Goal: Task Accomplishment & Management: Manage account settings

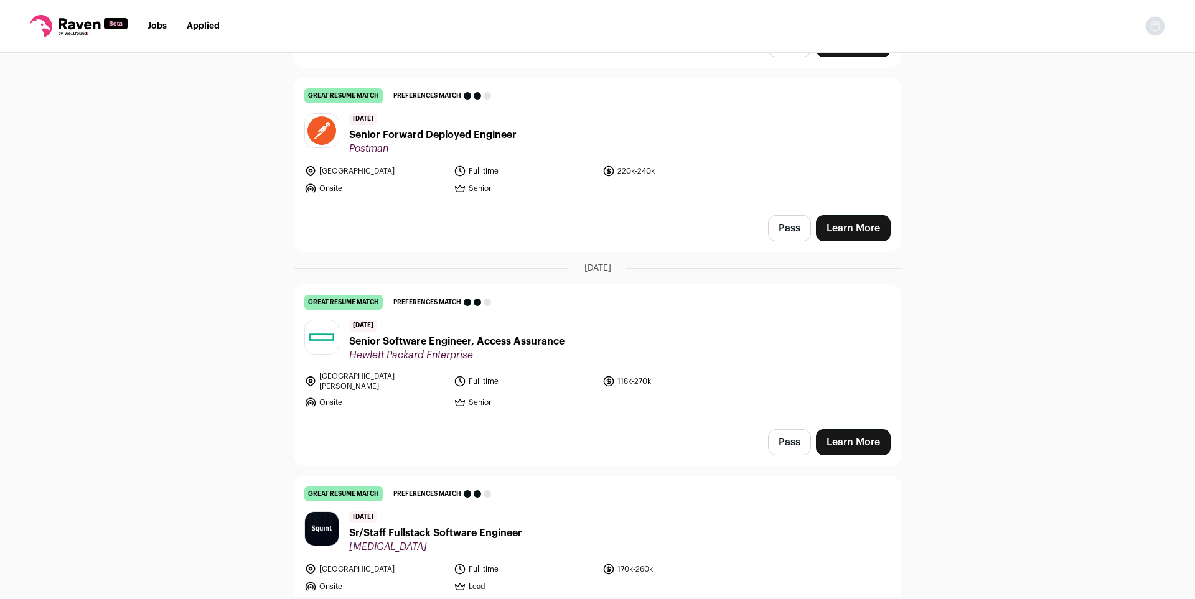
scroll to position [317, 0]
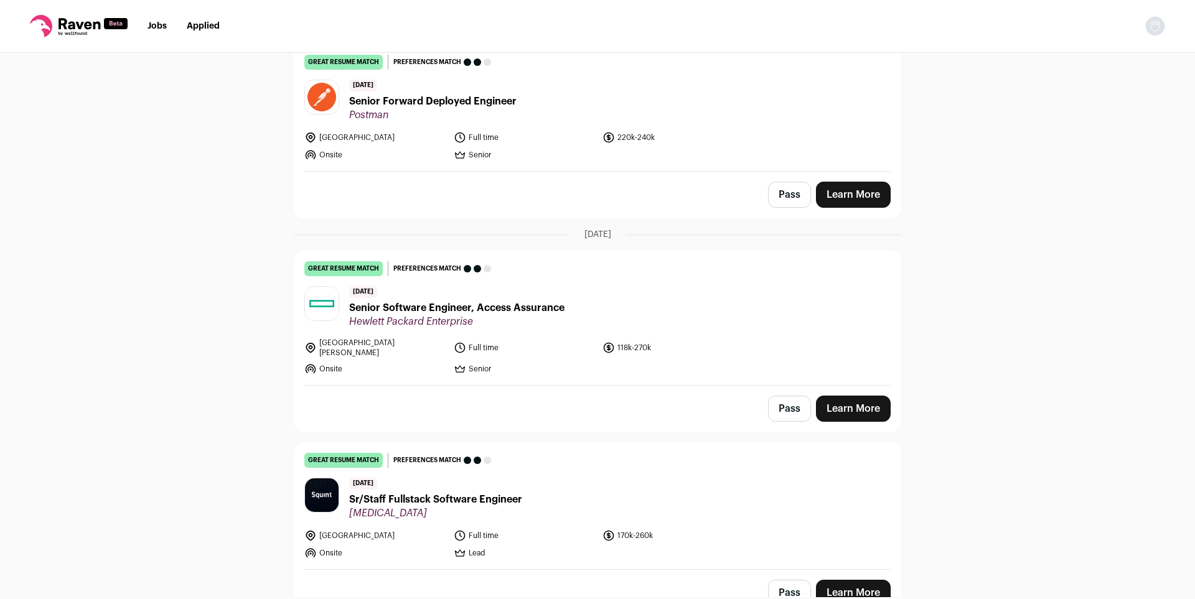
click at [927, 293] on div "Top job picks for you 115 results Hide jobs missing dealbreakers? [DATE] good r…" at bounding box center [597, 325] width 1195 height 545
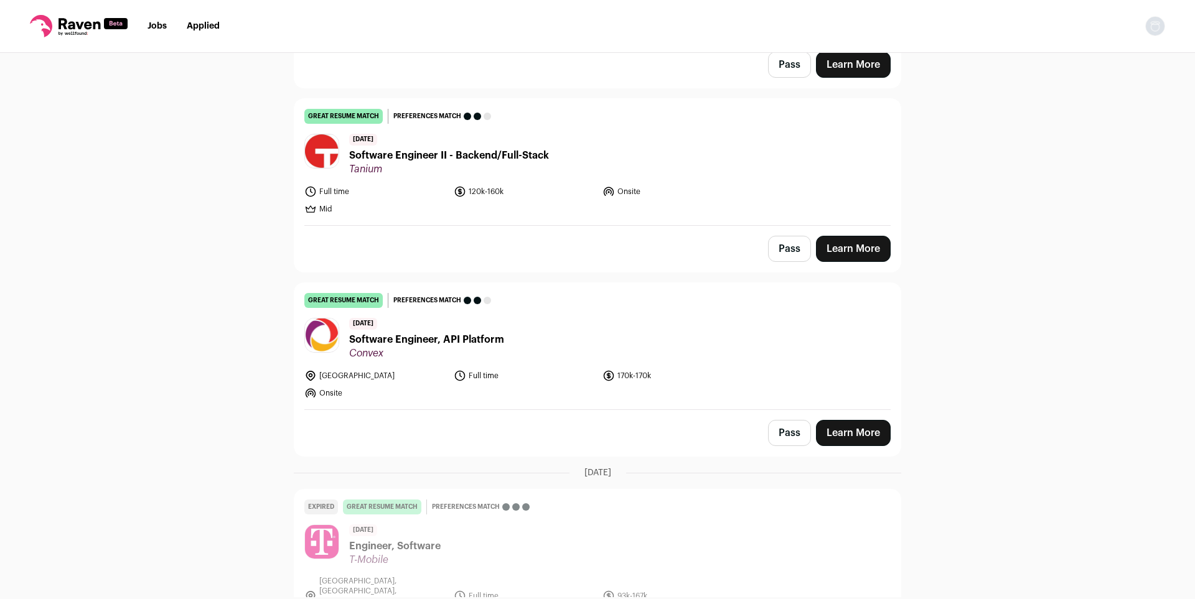
scroll to position [3746, 0]
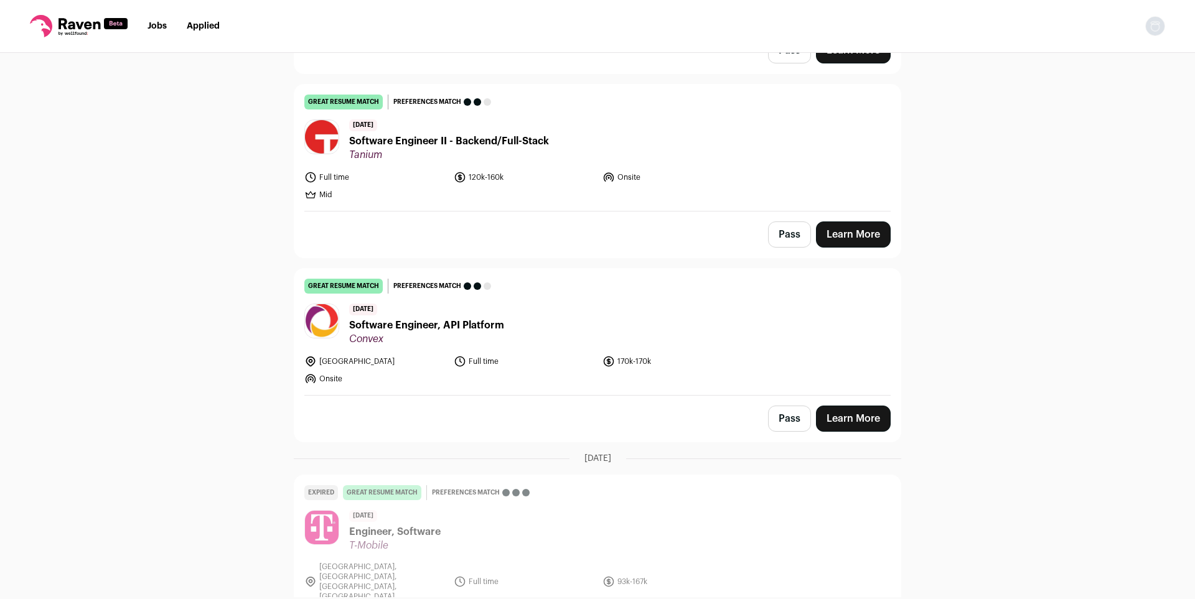
click at [920, 289] on div "Top job picks for you 115 results Hide jobs missing dealbreakers? [DATE] good r…" at bounding box center [597, 325] width 1195 height 545
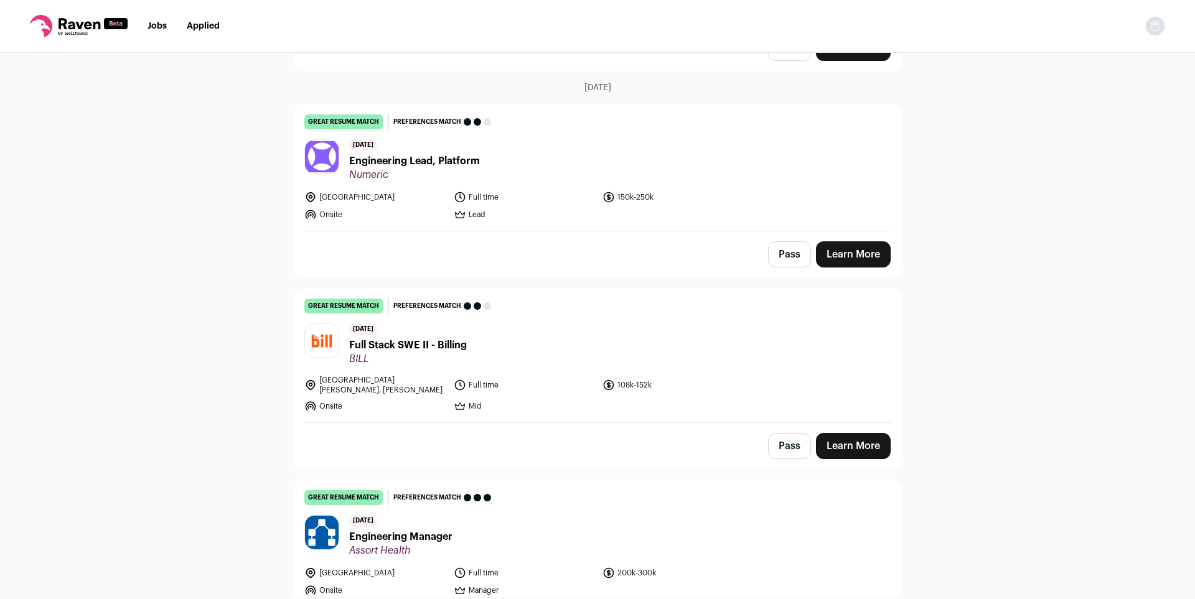
scroll to position [5079, 0]
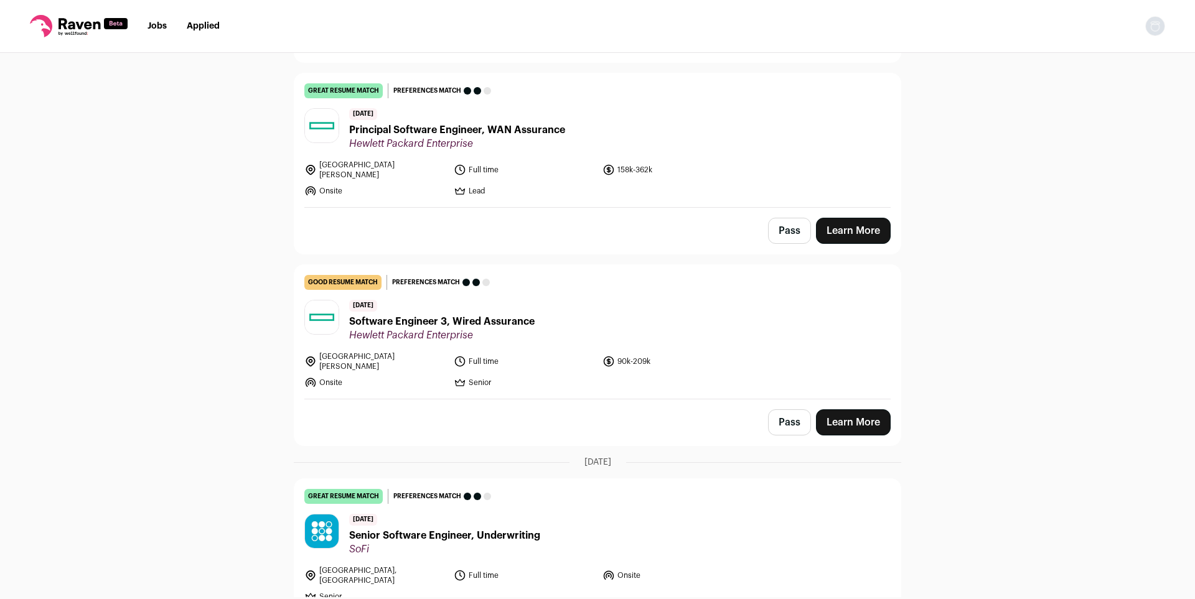
click at [81, 30] on icon at bounding box center [79, 26] width 98 height 22
click at [1160, 30] on img "Open dropdown" at bounding box center [1155, 26] width 20 height 20
click at [1138, 60] on link "Settings" at bounding box center [1096, 58] width 138 height 30
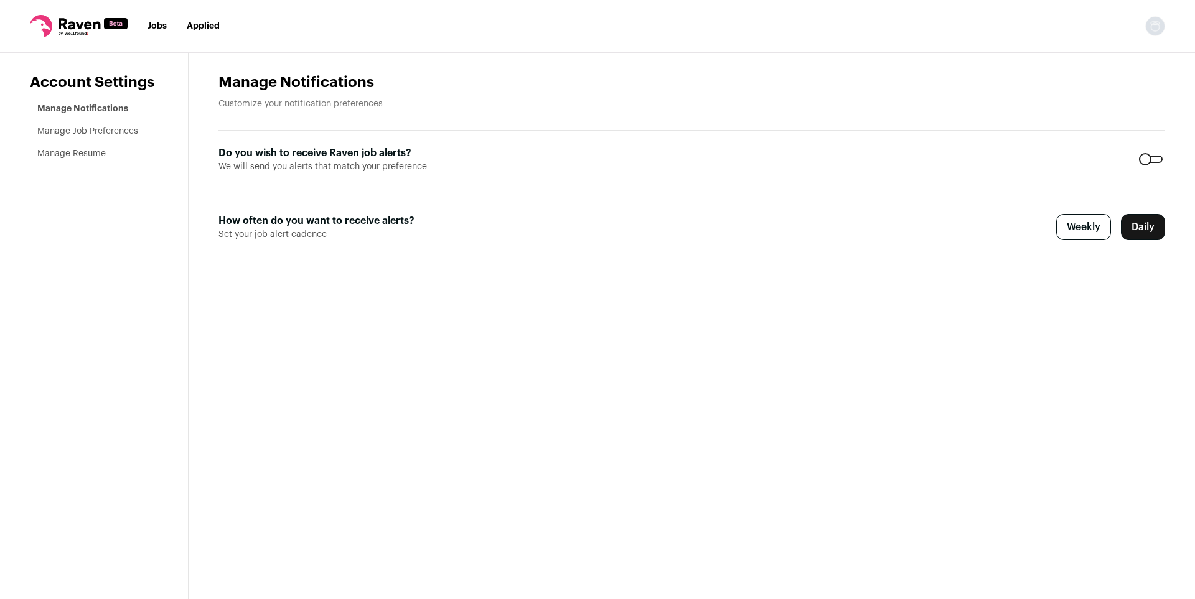
click at [67, 128] on link "Manage Job Preferences" at bounding box center [87, 131] width 101 height 9
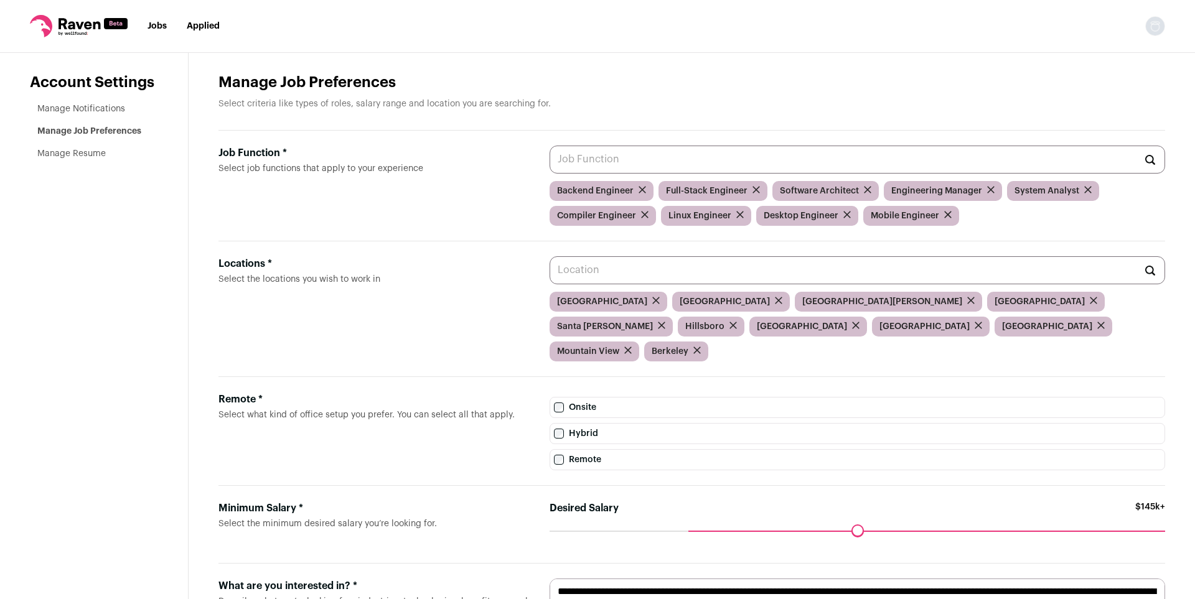
click at [776, 304] on icon "submit" at bounding box center [779, 301] width 6 height 6
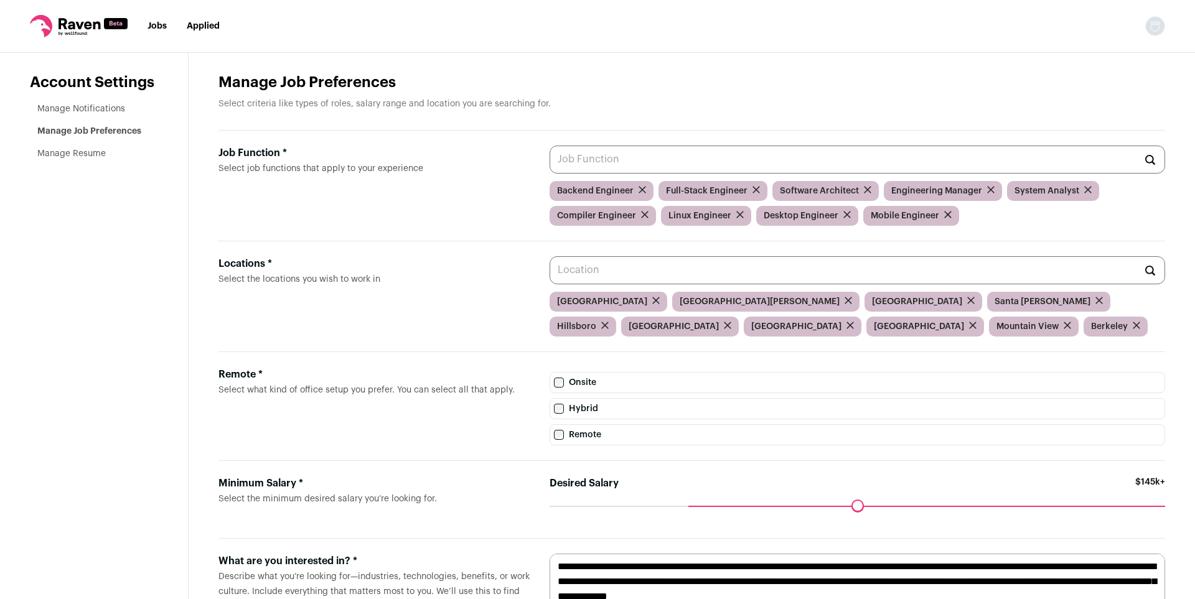
click at [845, 304] on icon "submit" at bounding box center [848, 300] width 7 height 7
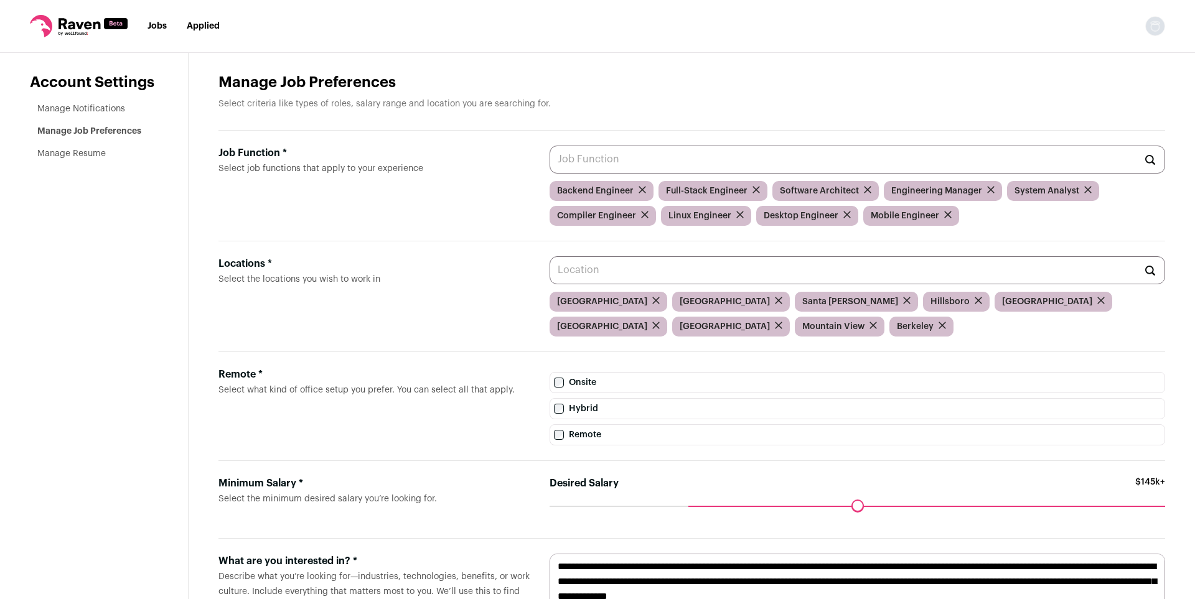
click at [776, 304] on icon "submit" at bounding box center [779, 301] width 6 height 6
click at [782, 304] on icon "submit" at bounding box center [785, 301] width 6 height 6
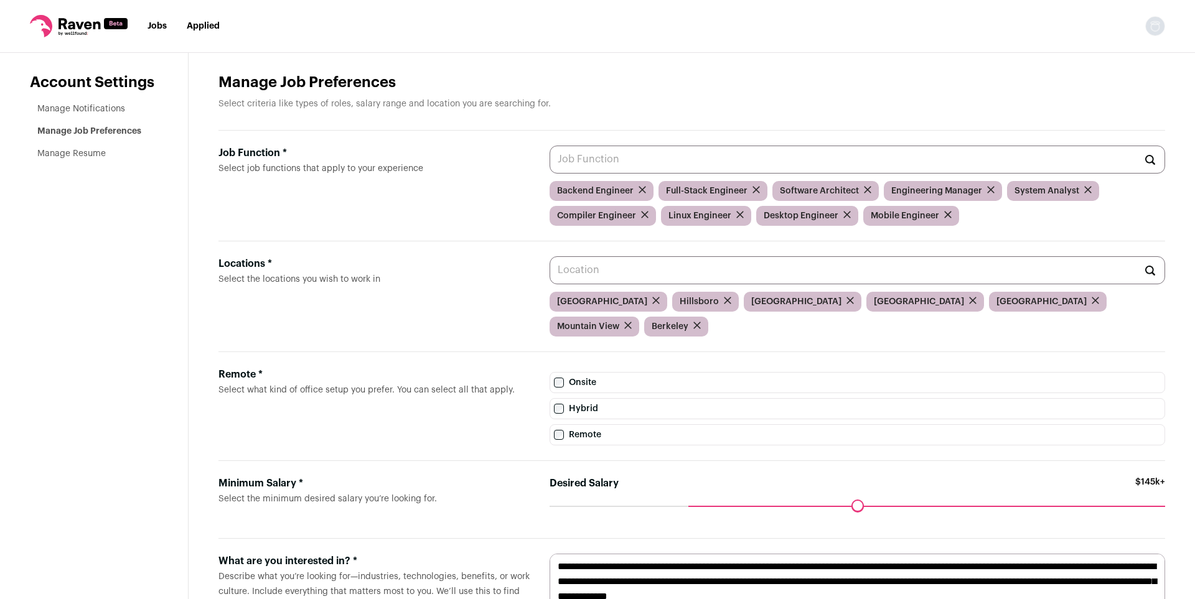
click at [632, 322] on icon "submit" at bounding box center [627, 325] width 7 height 7
click at [614, 317] on div "Berkeley" at bounding box center [582, 327] width 64 height 20
click at [606, 322] on icon "submit" at bounding box center [602, 325] width 7 height 7
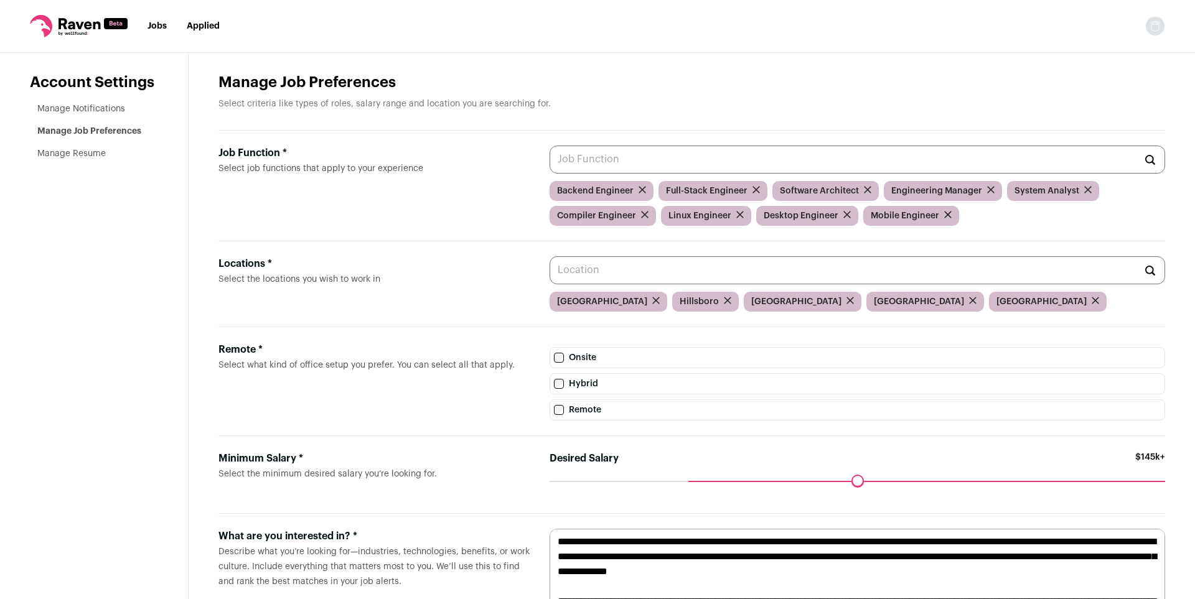
click at [534, 400] on form "Remote * Select what kind of office setup you prefer. You can select all that a…" at bounding box center [691, 381] width 947 height 109
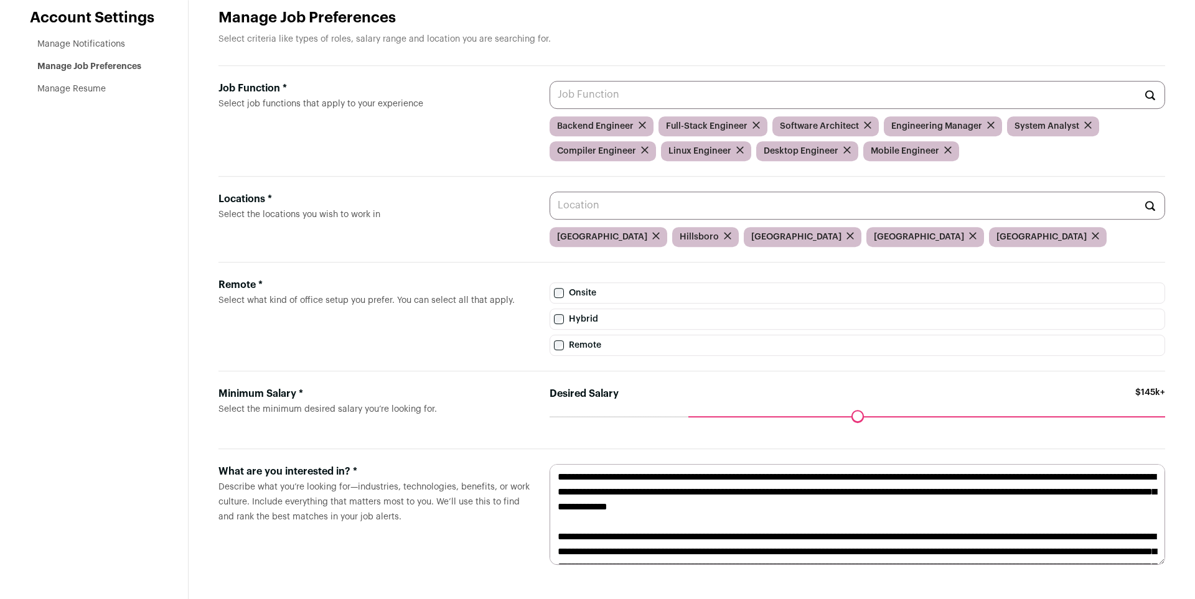
scroll to position [72, 0]
click at [680, 515] on textarea at bounding box center [858, 514] width 616 height 101
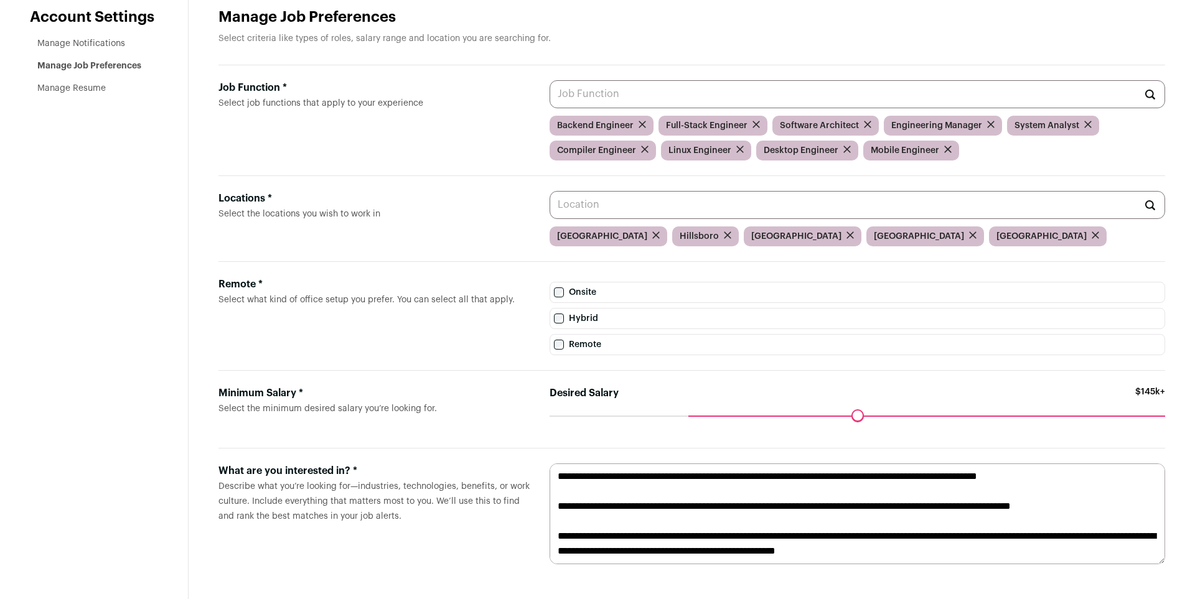
scroll to position [284, 0]
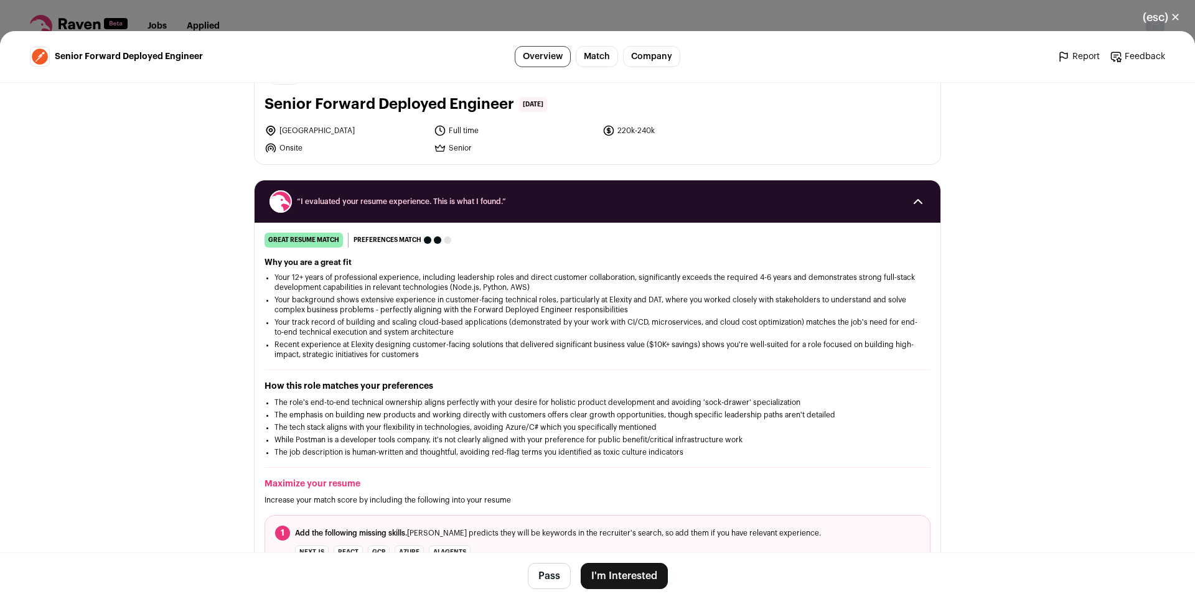
scroll to position [127, 0]
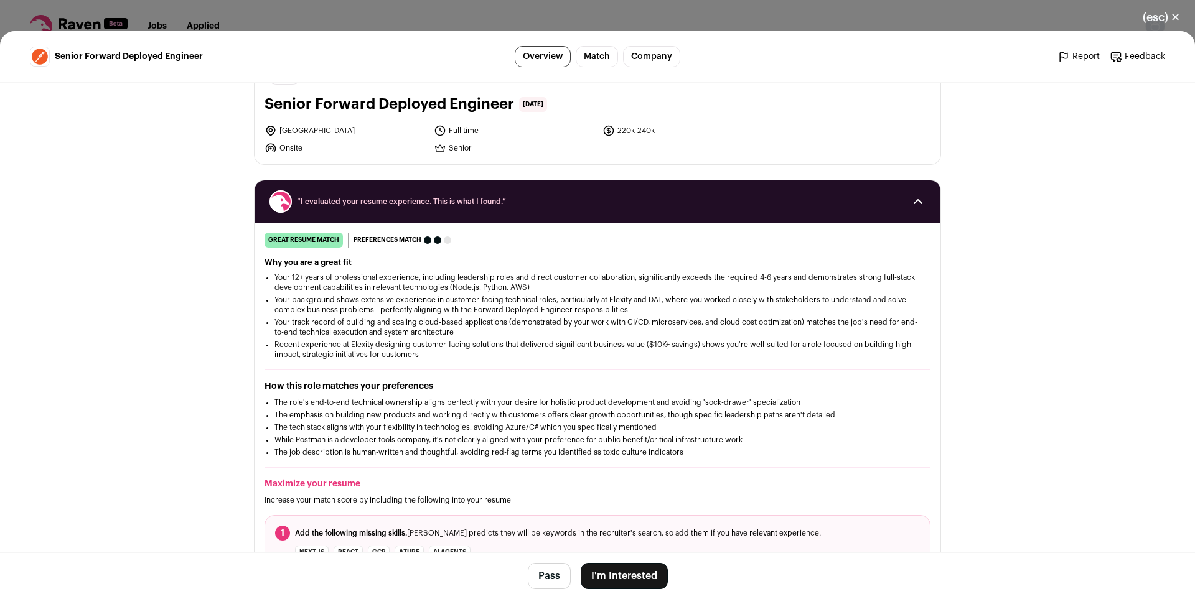
scroll to position [0, 0]
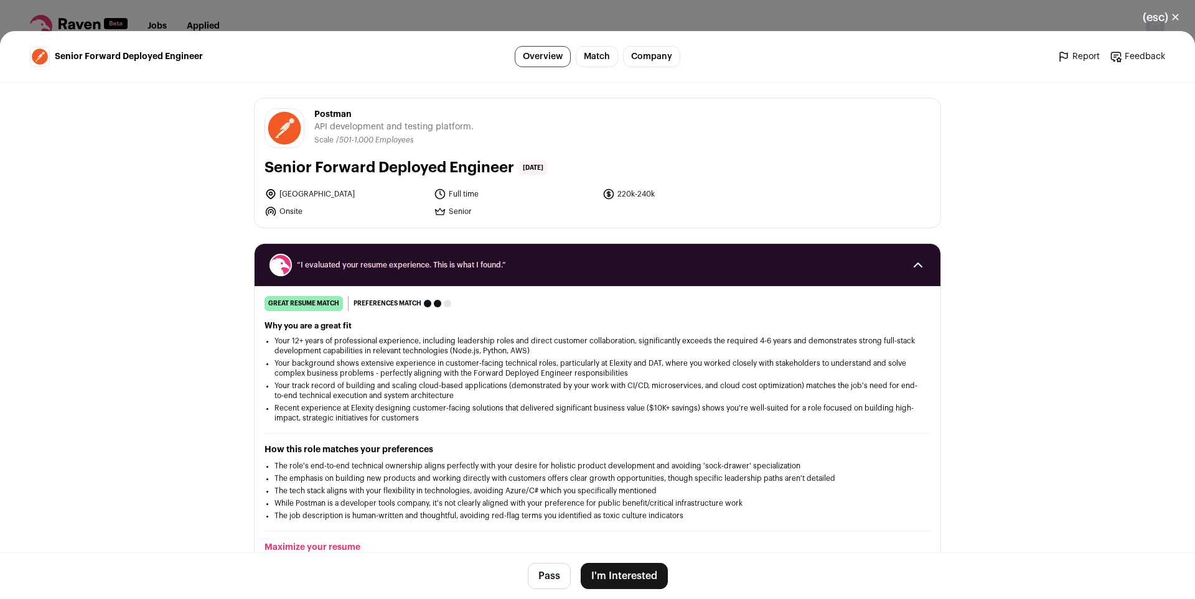
click at [1173, 21] on button "(esc) ✕" at bounding box center [1161, 17] width 67 height 27
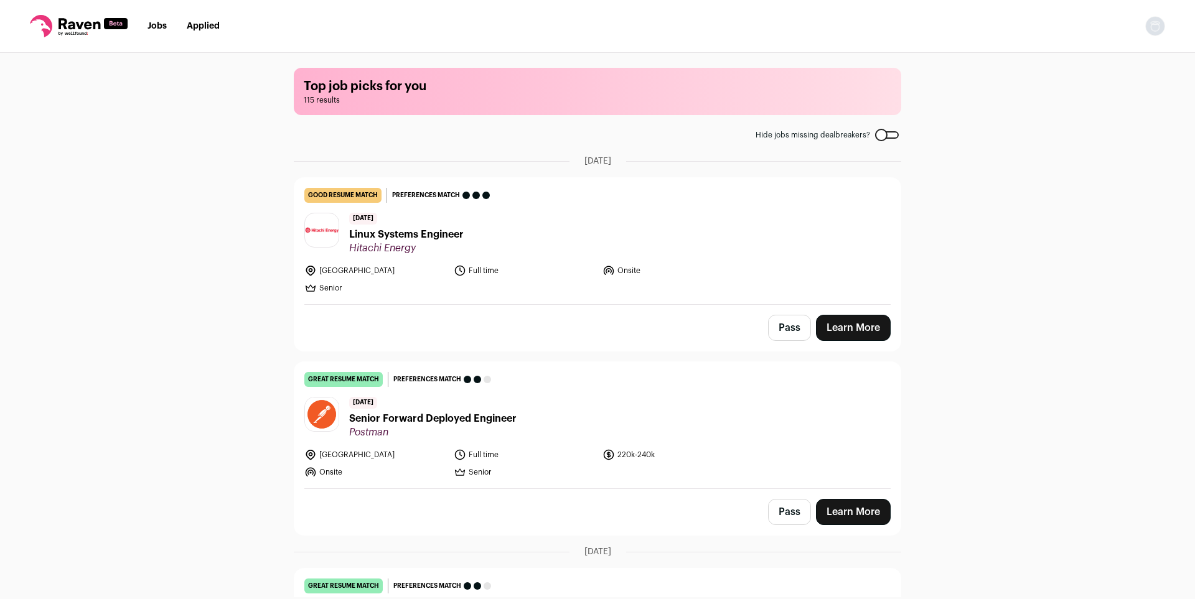
click at [906, 246] on main "Top job picks for you 115 results Hide jobs missing dealbreakers? [DATE] good r…" at bounding box center [597, 325] width 637 height 545
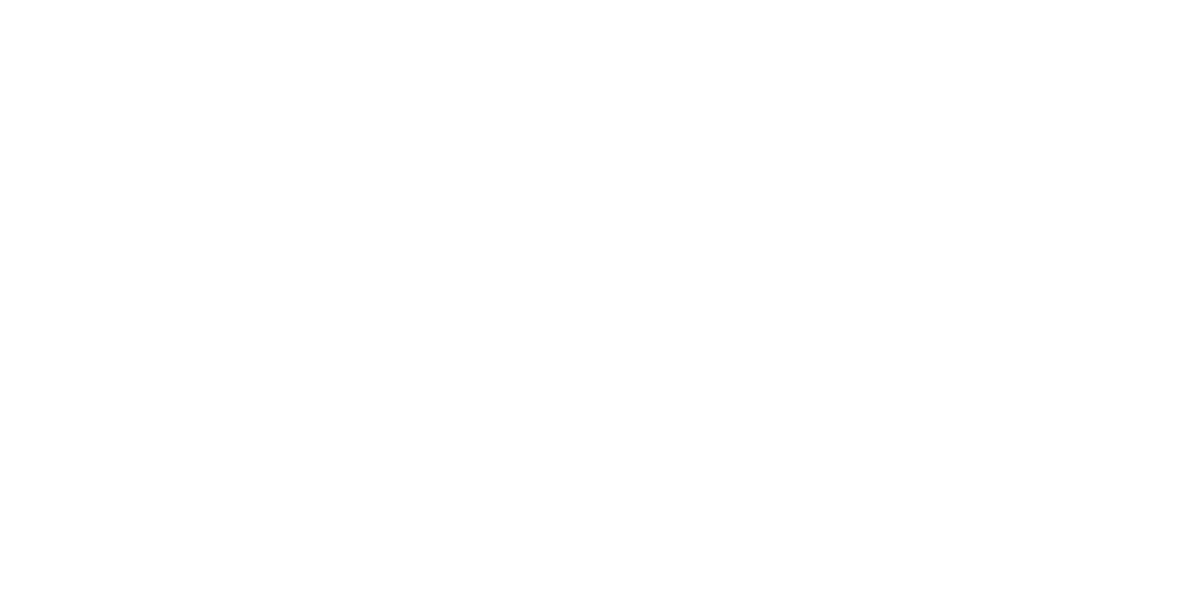
scroll to position [127, 0]
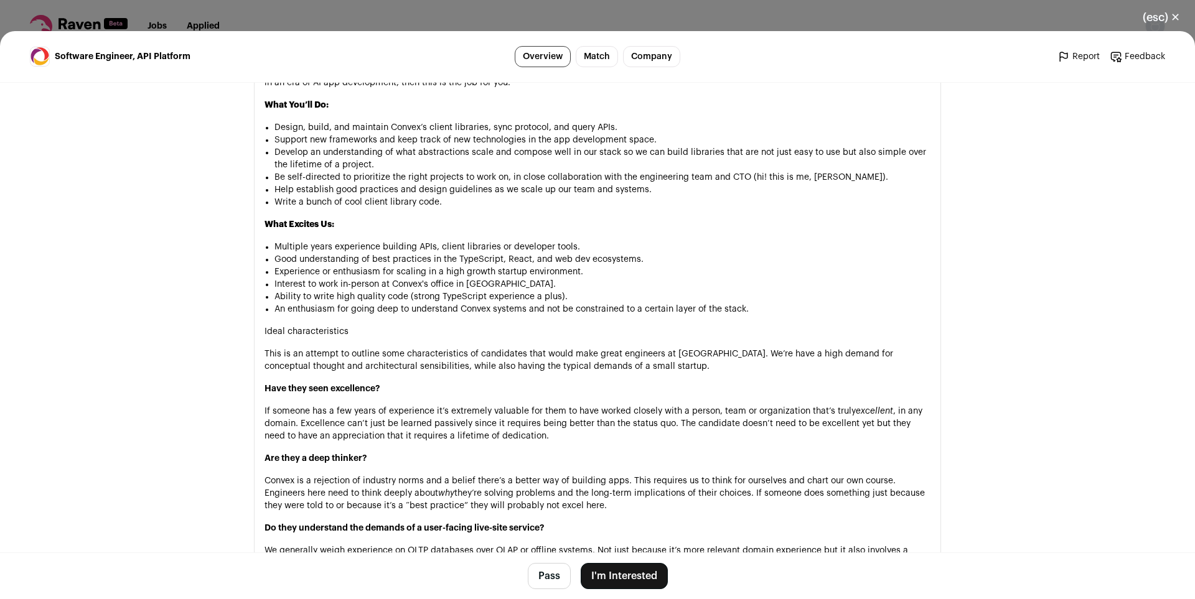
scroll to position [952, 0]
click at [932, 329] on section "About the job Convex is transforming the way developers build applications. Our…" at bounding box center [597, 313] width 687 height 1044
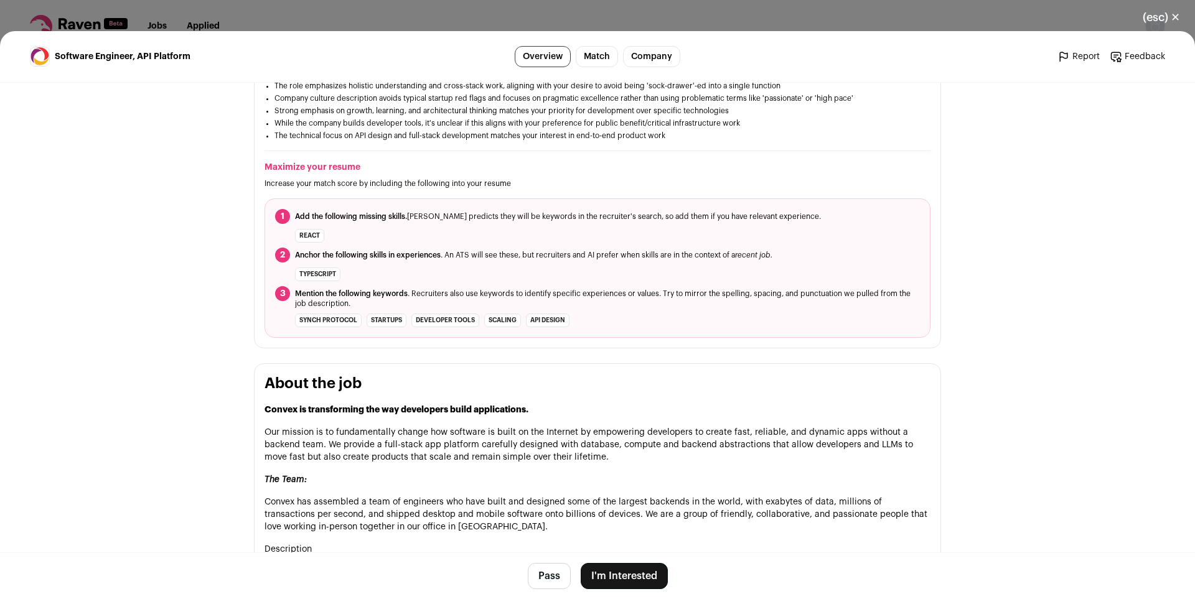
scroll to position [0, 0]
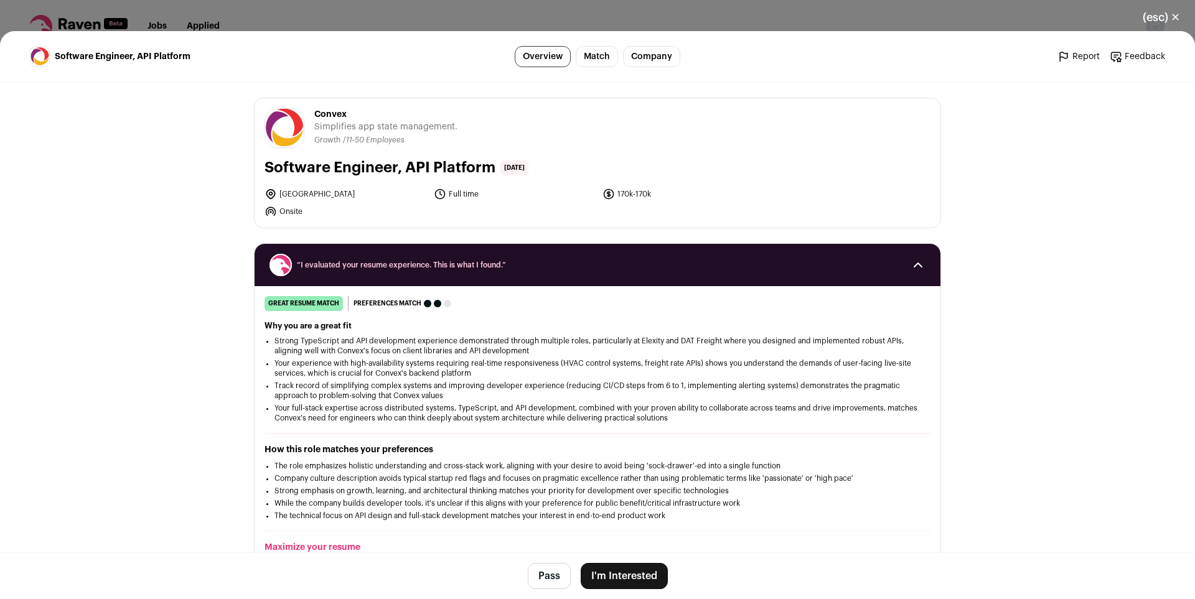
click at [616, 575] on button "I'm Interested" at bounding box center [624, 576] width 87 height 26
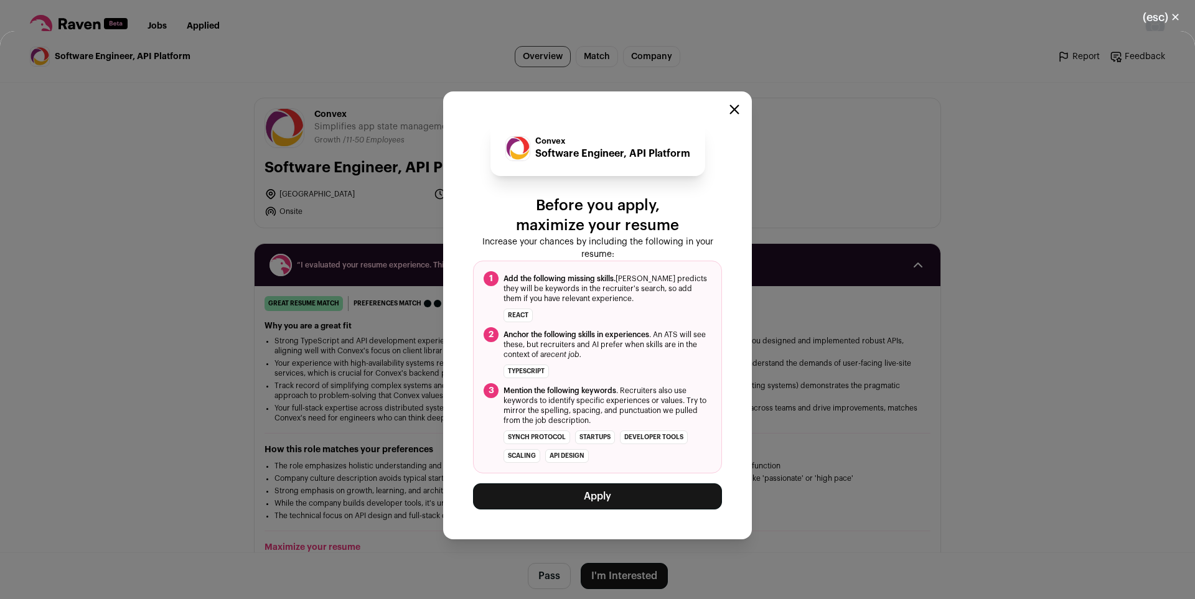
click at [581, 492] on button "Apply" at bounding box center [597, 497] width 249 height 26
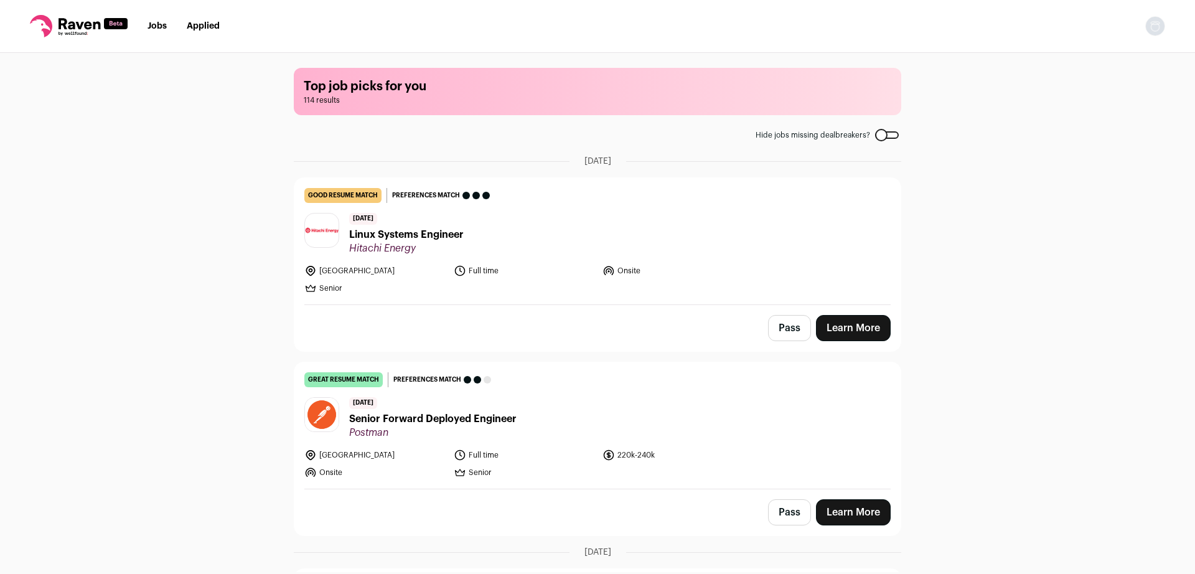
click at [199, 26] on link "Applied" at bounding box center [203, 26] width 33 height 9
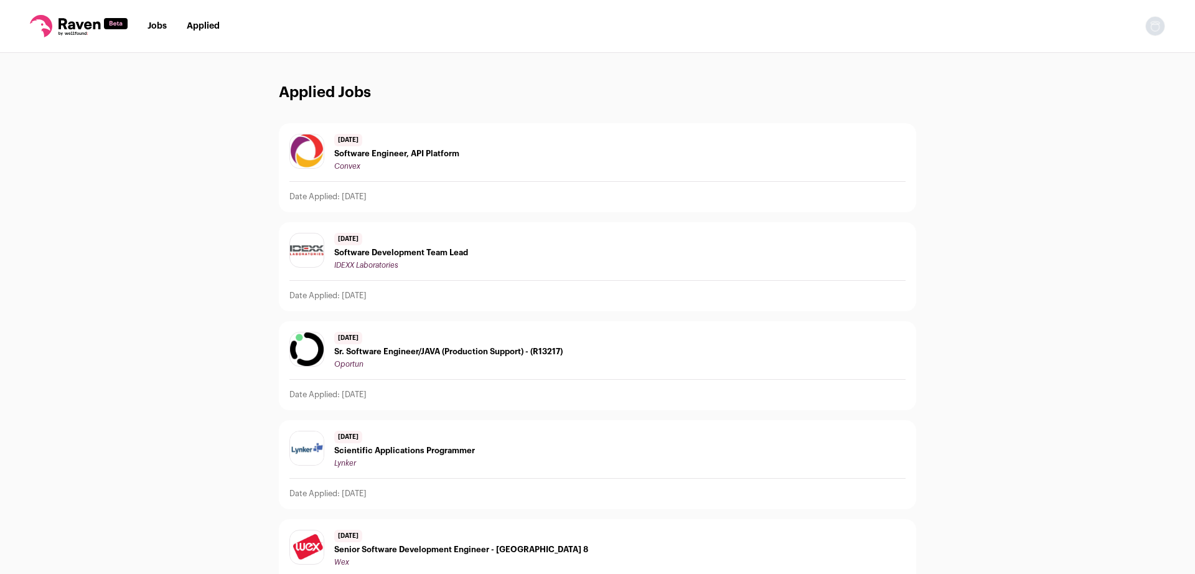
click at [382, 152] on span "Software Engineer, API Platform" at bounding box center [396, 154] width 125 height 10
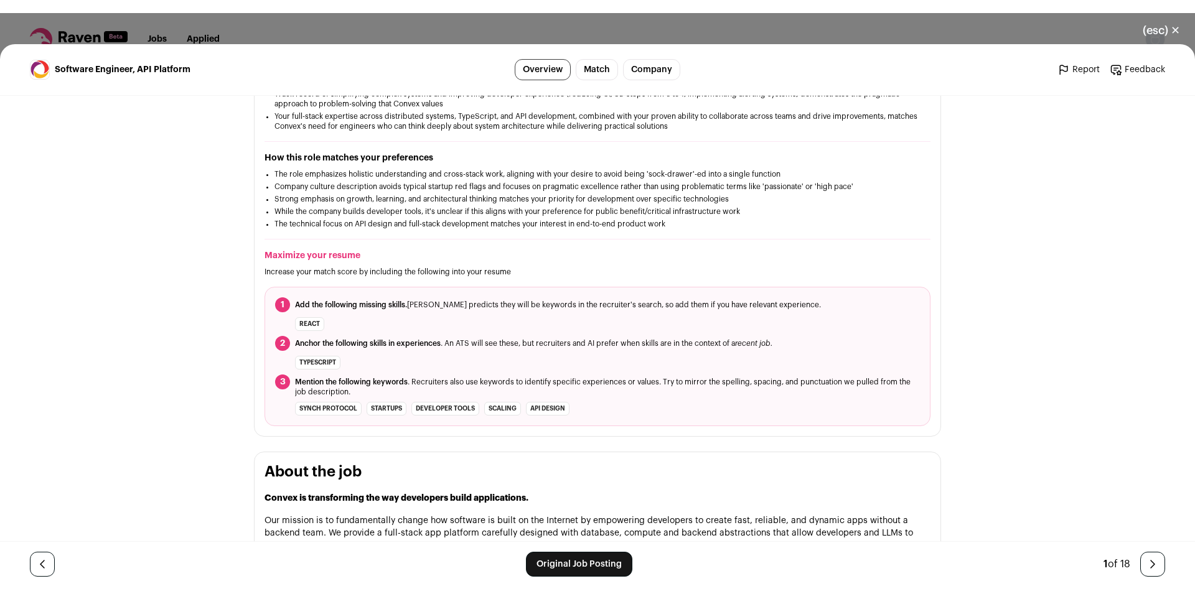
scroll to position [317, 0]
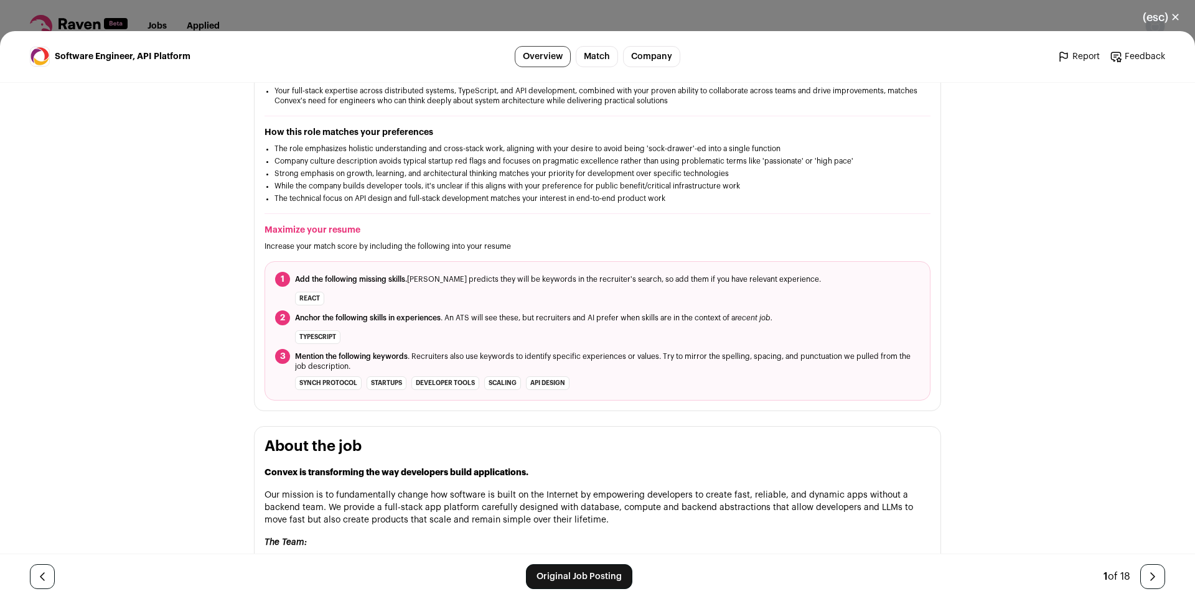
click at [940, 217] on div "great resume match You meet the must-have requirements, the nice-to-have requir…" at bounding box center [598, 190] width 686 height 422
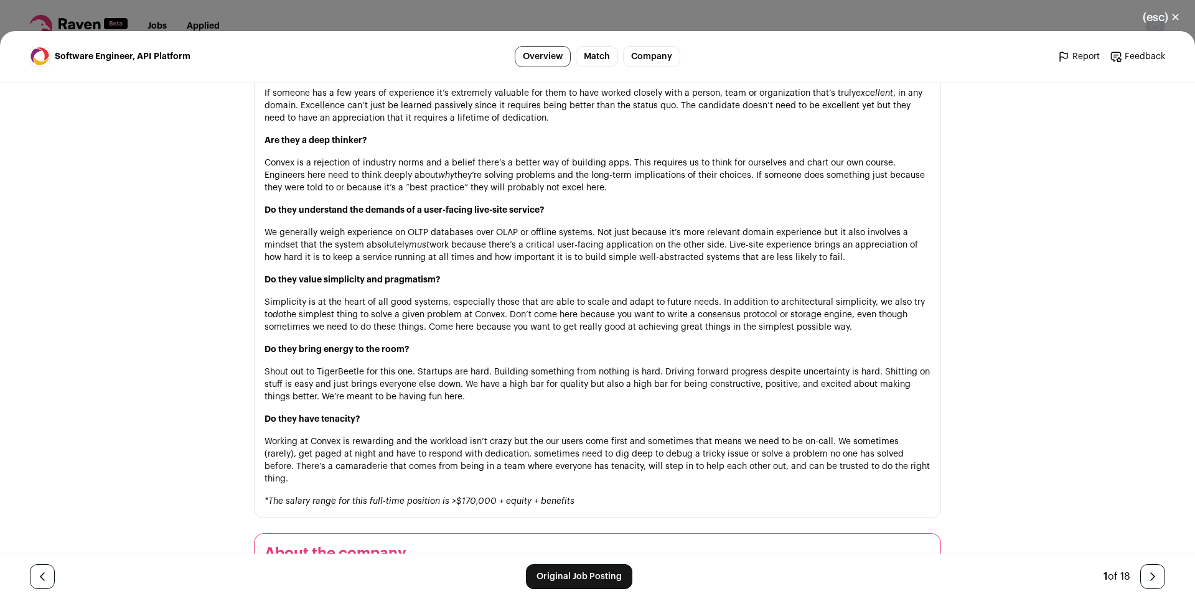
scroll to position [1206, 0]
